Goal: Information Seeking & Learning: Learn about a topic

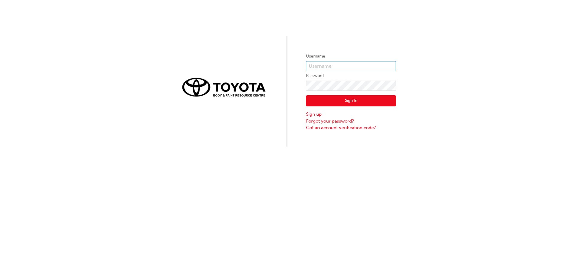
click at [334, 68] on input "text" at bounding box center [351, 66] width 90 height 10
click at [314, 68] on input "text" at bounding box center [351, 66] width 90 height 10
click at [314, 67] on input "text" at bounding box center [351, 66] width 90 height 10
type input "joshua.french"
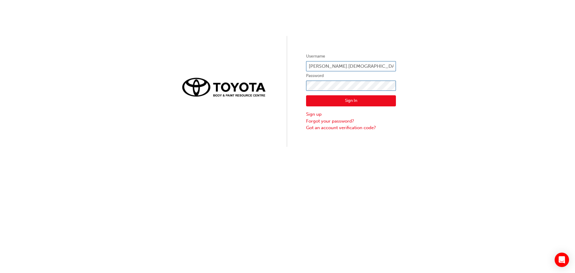
click button "Sign In" at bounding box center [351, 100] width 90 height 11
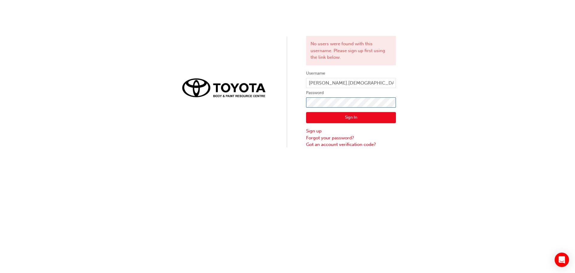
click button "Sign In" at bounding box center [351, 117] width 90 height 11
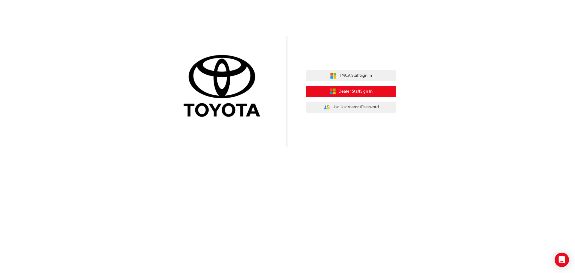
click at [385, 94] on button "Dealer Staff Sign In" at bounding box center [351, 91] width 90 height 11
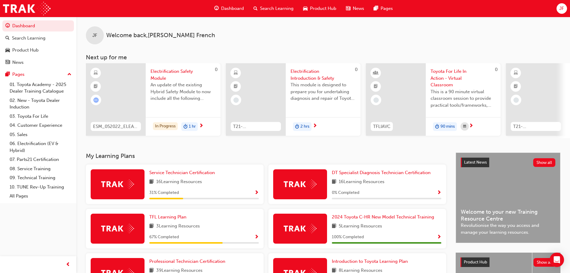
click at [170, 74] on span "Electrification Safety Module" at bounding box center [183, 74] width 65 height 13
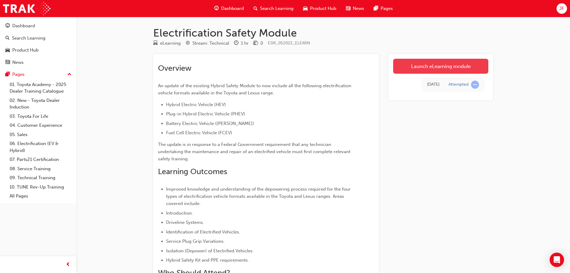
click at [456, 67] on link "Launch eLearning module" at bounding box center [440, 66] width 95 height 15
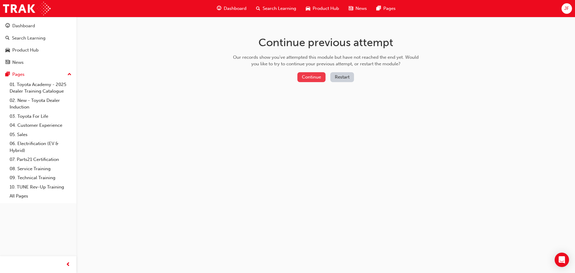
click at [305, 79] on button "Continue" at bounding box center [311, 77] width 28 height 10
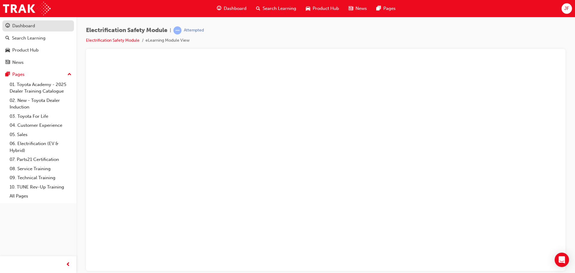
click at [29, 28] on div "Dashboard" at bounding box center [23, 25] width 23 height 7
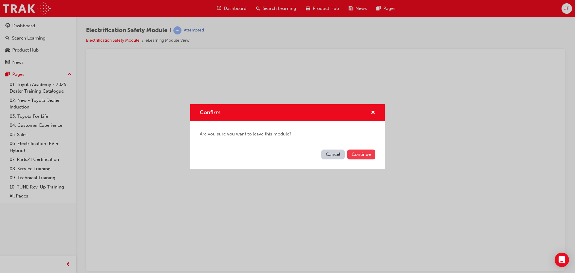
click at [363, 154] on button "Continue" at bounding box center [361, 154] width 28 height 10
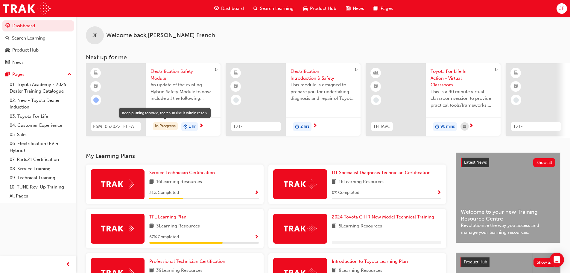
click at [154, 129] on div "In Progress" at bounding box center [165, 126] width 25 height 8
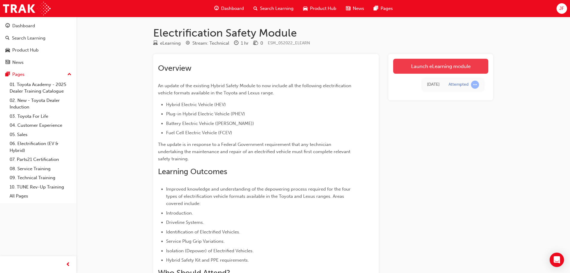
click at [439, 67] on link "Launch eLearning module" at bounding box center [440, 66] width 95 height 15
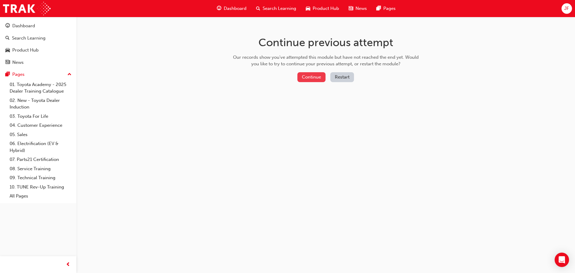
click at [309, 81] on button "Continue" at bounding box center [311, 77] width 28 height 10
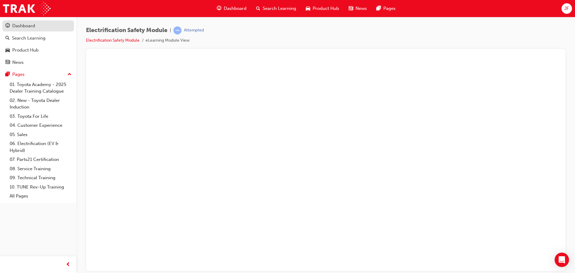
click at [36, 26] on div "Dashboard" at bounding box center [38, 25] width 66 height 7
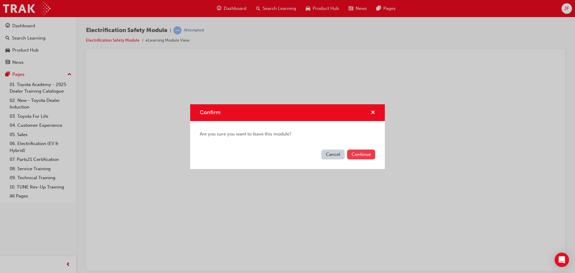
click at [359, 153] on button "Continue" at bounding box center [361, 154] width 28 height 10
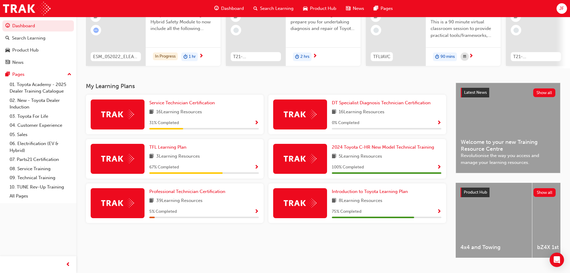
scroll to position [85, 0]
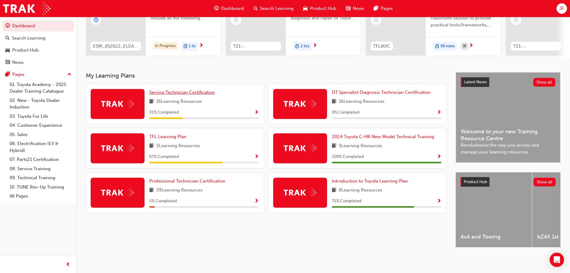
click at [186, 90] on span "Service Technician Certification" at bounding box center [182, 92] width 66 height 5
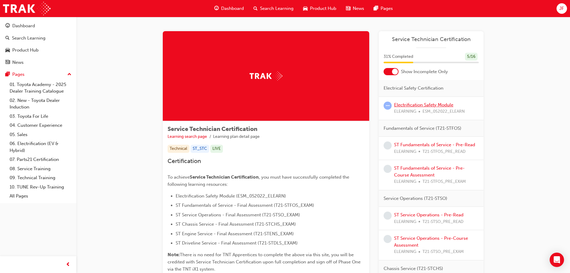
click at [417, 105] on link "Electrification Safety Module" at bounding box center [423, 104] width 59 height 5
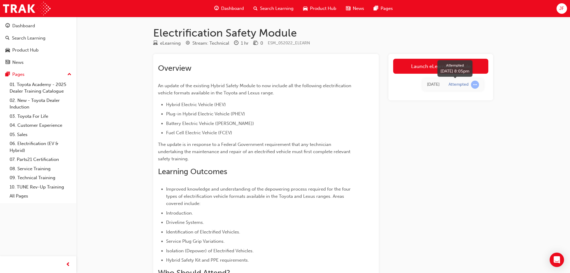
click at [478, 85] on span "learningRecordVerb_ATTEMPT-icon" at bounding box center [475, 85] width 8 height 8
click at [427, 87] on div "[DATE]" at bounding box center [433, 84] width 13 height 7
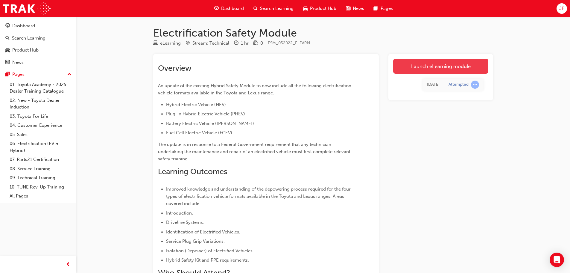
click at [418, 68] on link "Launch eLearning module" at bounding box center [440, 66] width 95 height 15
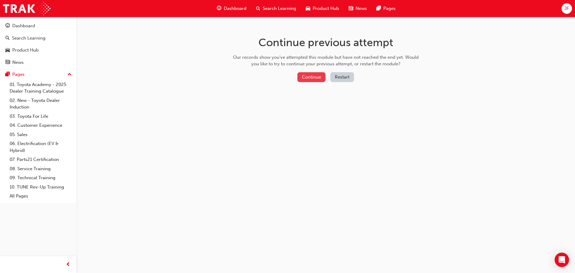
click at [316, 79] on button "Continue" at bounding box center [311, 77] width 28 height 10
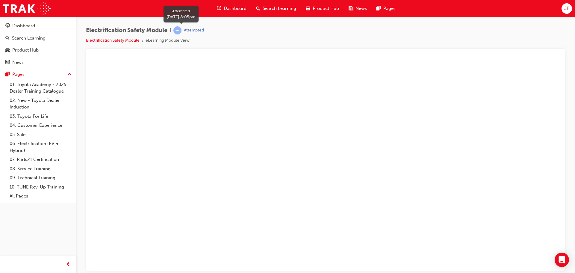
click at [181, 30] on span "learningRecordVerb_ATTEMPT-icon" at bounding box center [177, 30] width 8 height 8
click at [308, 147] on div "play" at bounding box center [308, 147] width 0 height 0
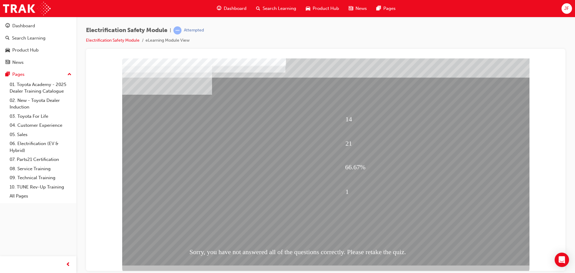
scroll to position [12, 0]
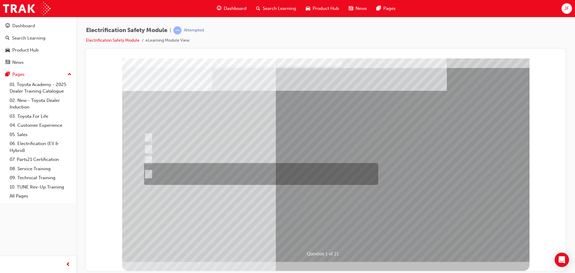
click at [268, 170] on div at bounding box center [260, 174] width 234 height 22
radio input "true"
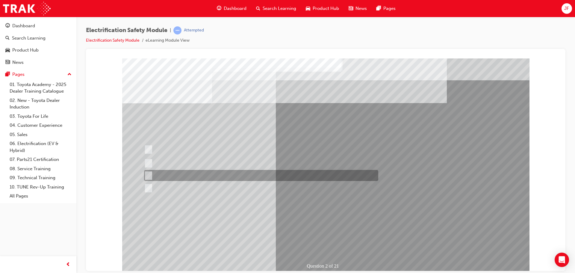
click at [198, 175] on div at bounding box center [260, 175] width 234 height 11
radio input "true"
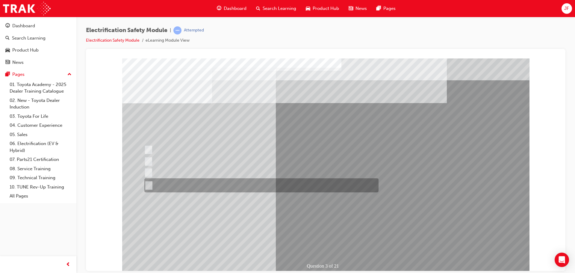
click at [205, 182] on div at bounding box center [260, 185] width 234 height 14
radio input "true"
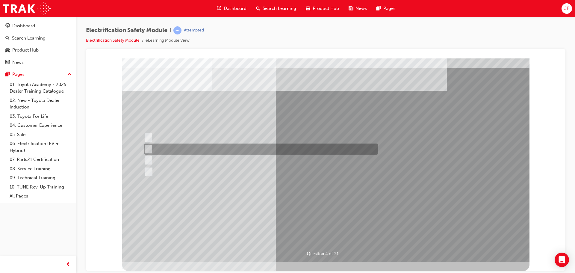
click at [208, 149] on div at bounding box center [260, 148] width 234 height 11
checkbox input "true"
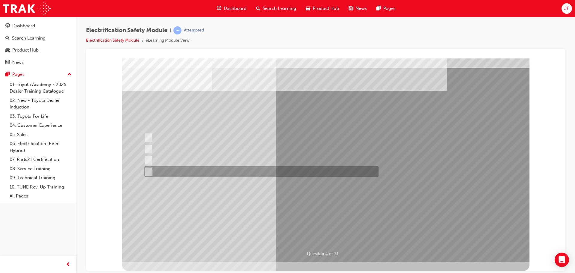
click at [203, 172] on div at bounding box center [260, 171] width 234 height 11
checkbox input "true"
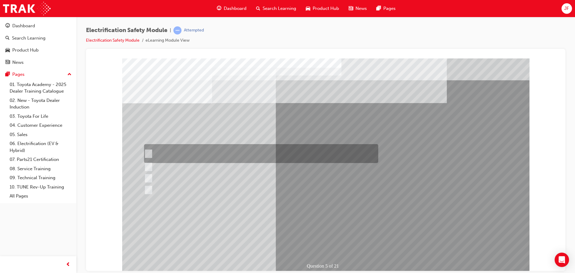
click at [149, 152] on input "The READY light will illuminate when the vehicle is turned on and ready to driv…" at bounding box center [147, 153] width 7 height 7
checkbox input "true"
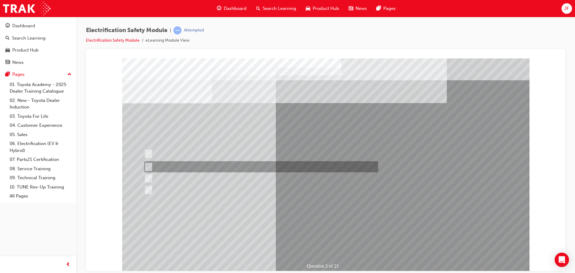
click at [147, 164] on input "The Main Display will show the power flow for the driveline." at bounding box center [147, 167] width 7 height 7
checkbox input "true"
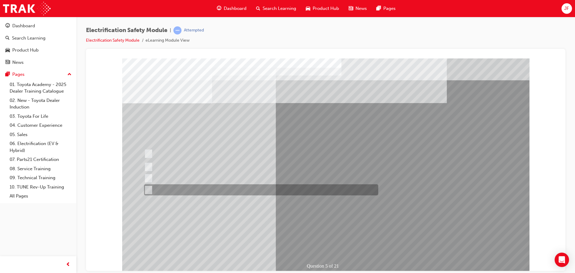
click at [152, 187] on div at bounding box center [260, 189] width 234 height 11
checkbox input "true"
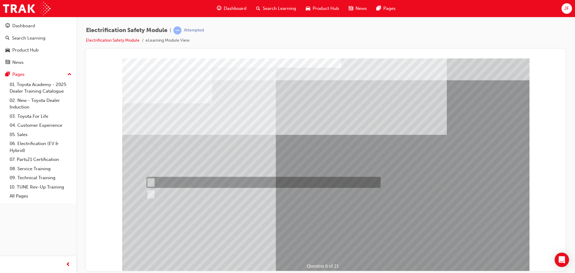
click at [151, 181] on input "True" at bounding box center [149, 182] width 7 height 7
radio input "true"
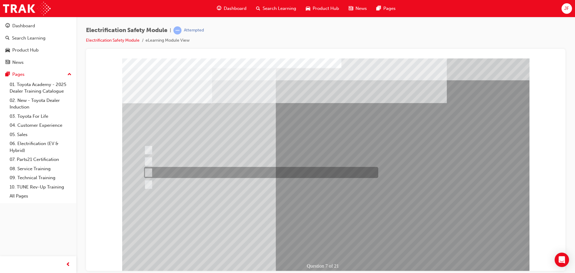
click at [202, 169] on div at bounding box center [260, 172] width 234 height 11
radio input "true"
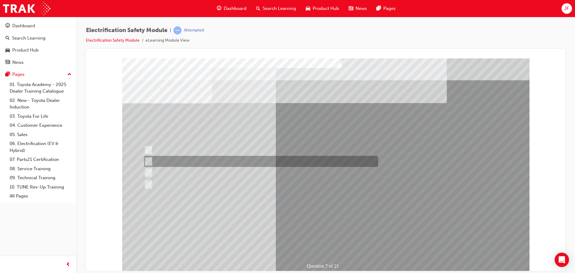
click at [244, 162] on div at bounding box center [260, 161] width 234 height 11
radio input "true"
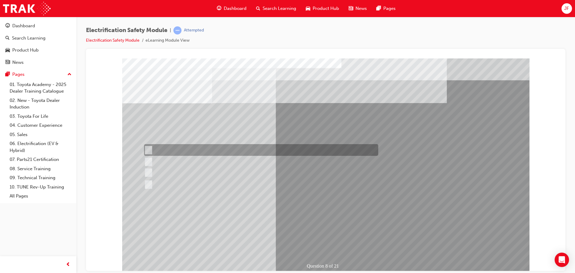
click at [220, 146] on div at bounding box center [260, 150] width 234 height 12
radio input "true"
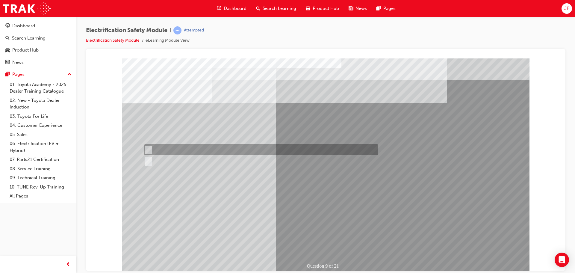
click at [161, 149] on div at bounding box center [260, 149] width 234 height 11
radio input "true"
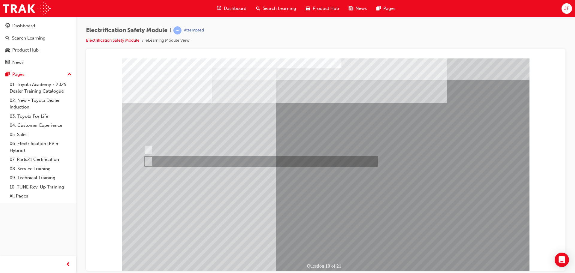
click at [152, 160] on div at bounding box center [260, 161] width 234 height 11
radio input "true"
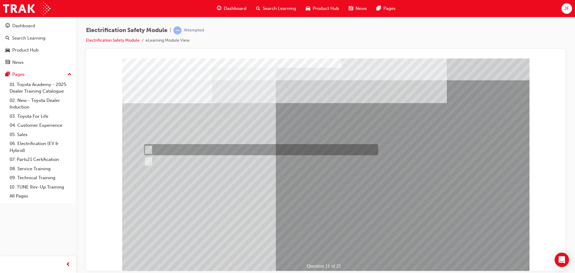
click at [163, 149] on div at bounding box center [260, 149] width 234 height 11
radio input "true"
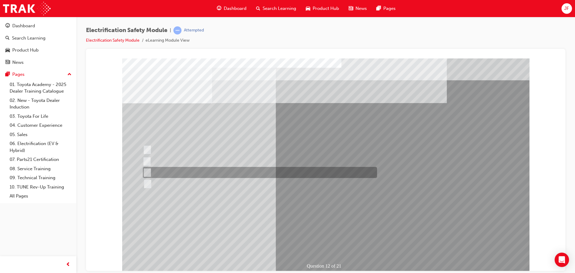
click at [227, 173] on div at bounding box center [258, 172] width 234 height 11
radio input "true"
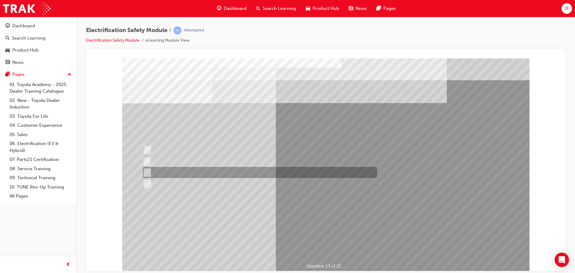
click at [261, 170] on div at bounding box center [258, 172] width 234 height 11
radio input "true"
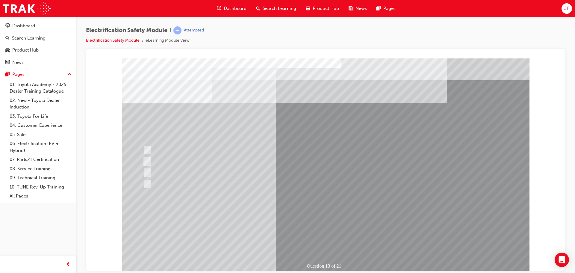
click at [169, 164] on div at bounding box center [258, 161] width 234 height 11
click at [173, 161] on div at bounding box center [258, 161] width 234 height 11
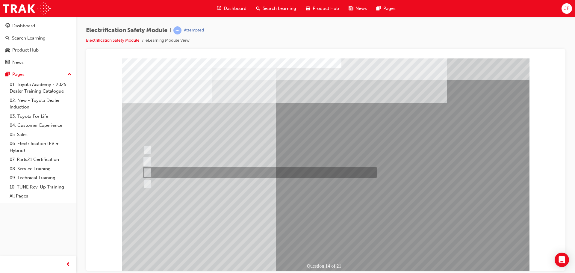
click at [174, 174] on div at bounding box center [258, 172] width 234 height 11
radio input "true"
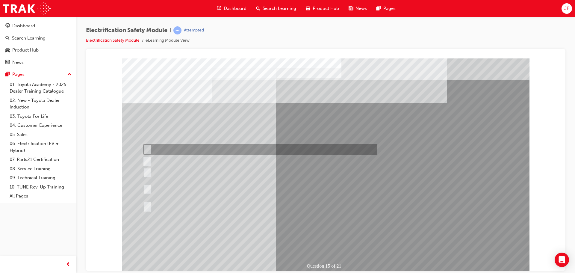
click at [206, 150] on div at bounding box center [259, 149] width 234 height 11
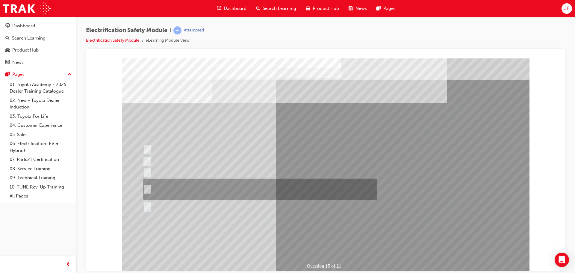
click at [198, 184] on div at bounding box center [259, 189] width 234 height 22
radio input "false"
radio input "true"
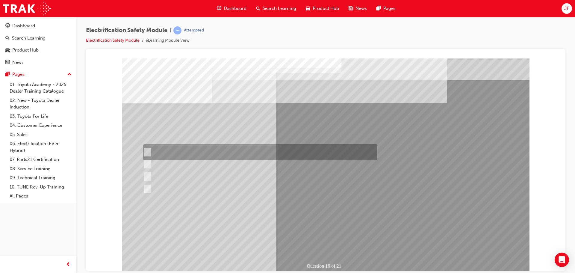
click at [173, 150] on div at bounding box center [259, 152] width 234 height 16
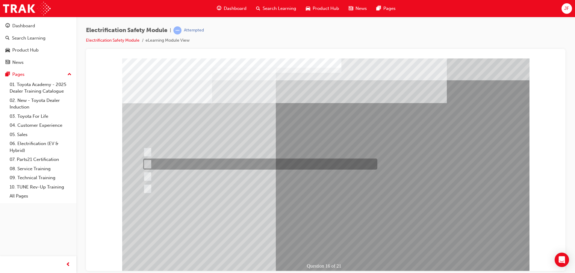
click at [171, 161] on div at bounding box center [259, 163] width 234 height 11
radio input "false"
radio input "true"
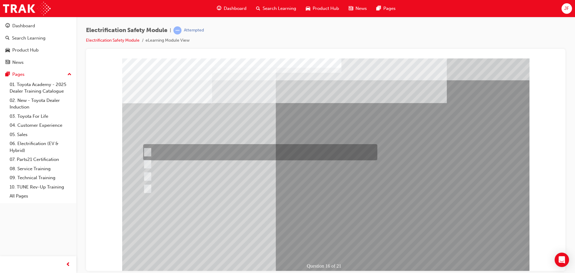
click at [177, 150] on div at bounding box center [259, 152] width 234 height 16
radio input "true"
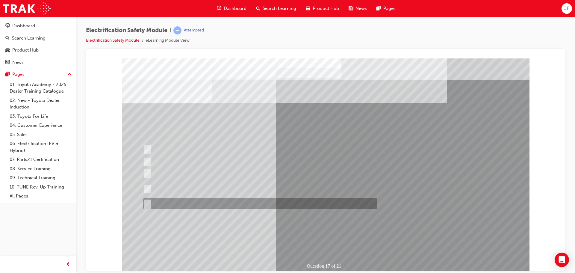
click at [192, 208] on div at bounding box center [259, 203] width 234 height 11
radio input "true"
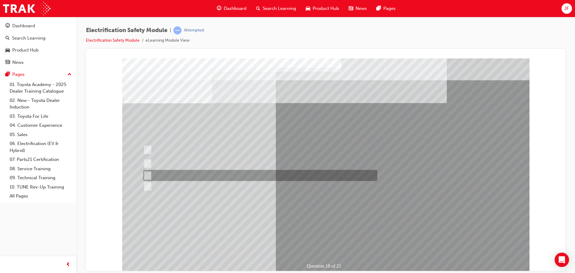
click at [228, 173] on div at bounding box center [259, 175] width 234 height 11
radio input "true"
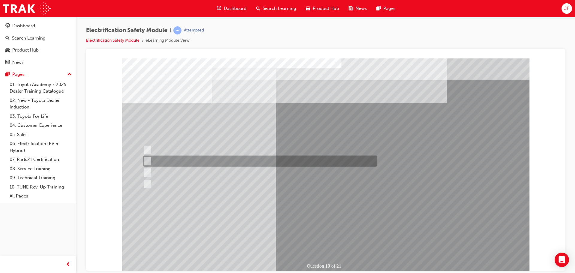
click at [200, 160] on div at bounding box center [259, 160] width 234 height 11
radio input "true"
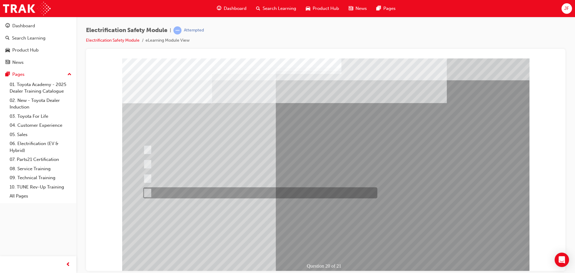
click at [196, 193] on div at bounding box center [259, 192] width 234 height 11
radio input "true"
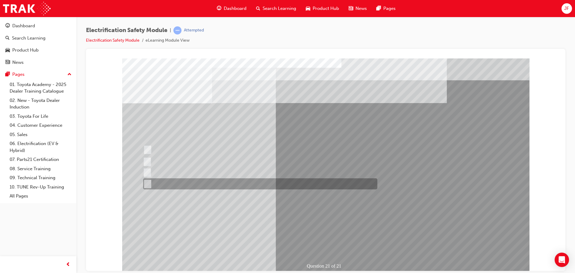
click at [183, 183] on div at bounding box center [259, 183] width 234 height 11
radio input "true"
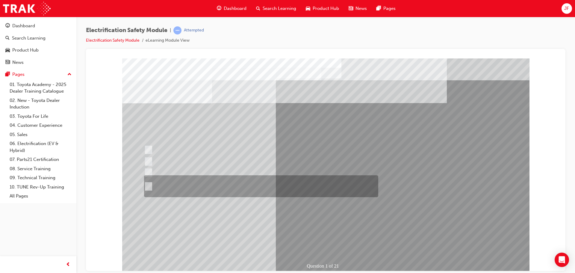
click at [199, 188] on div at bounding box center [260, 186] width 234 height 22
radio input "true"
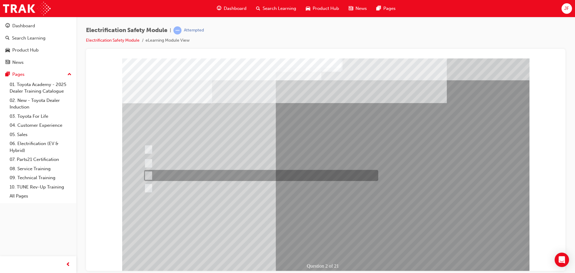
click at [218, 175] on div at bounding box center [260, 175] width 234 height 11
radio input "true"
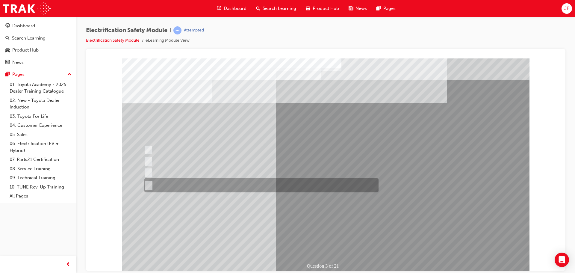
click at [202, 182] on div at bounding box center [260, 185] width 234 height 14
radio input "true"
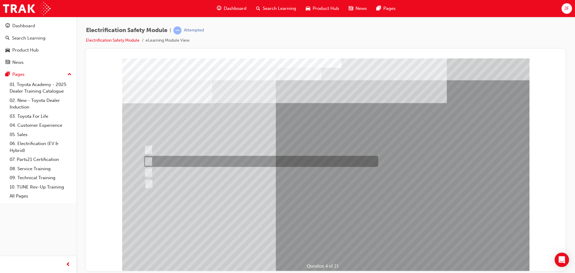
click at [171, 161] on div at bounding box center [260, 161] width 234 height 11
checkbox input "true"
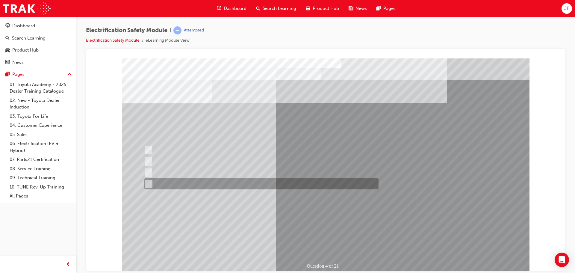
click at [185, 183] on div at bounding box center [260, 183] width 234 height 11
checkbox input "true"
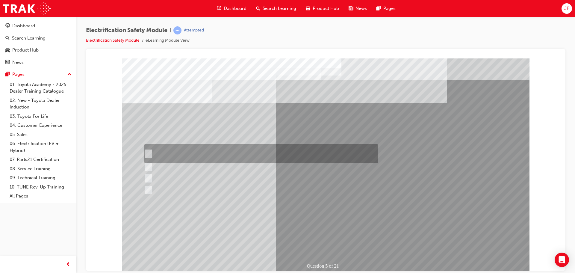
click at [182, 151] on div at bounding box center [260, 153] width 234 height 19
checkbox input "true"
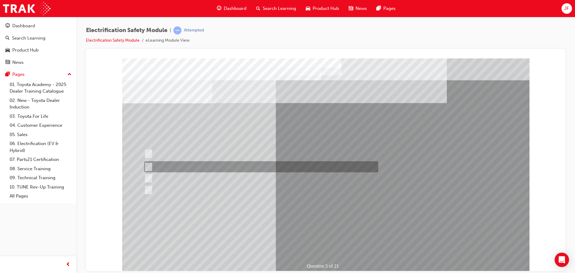
click at [184, 165] on div at bounding box center [260, 166] width 234 height 11
checkbox input "true"
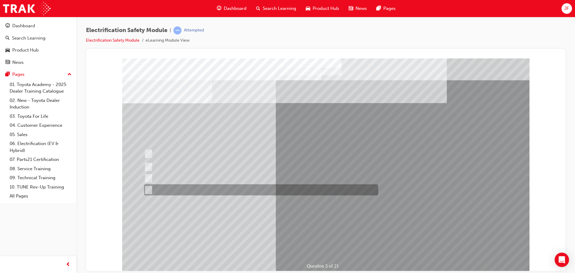
click at [189, 189] on div at bounding box center [260, 189] width 234 height 11
checkbox input "true"
